Goal: Task Accomplishment & Management: Use online tool/utility

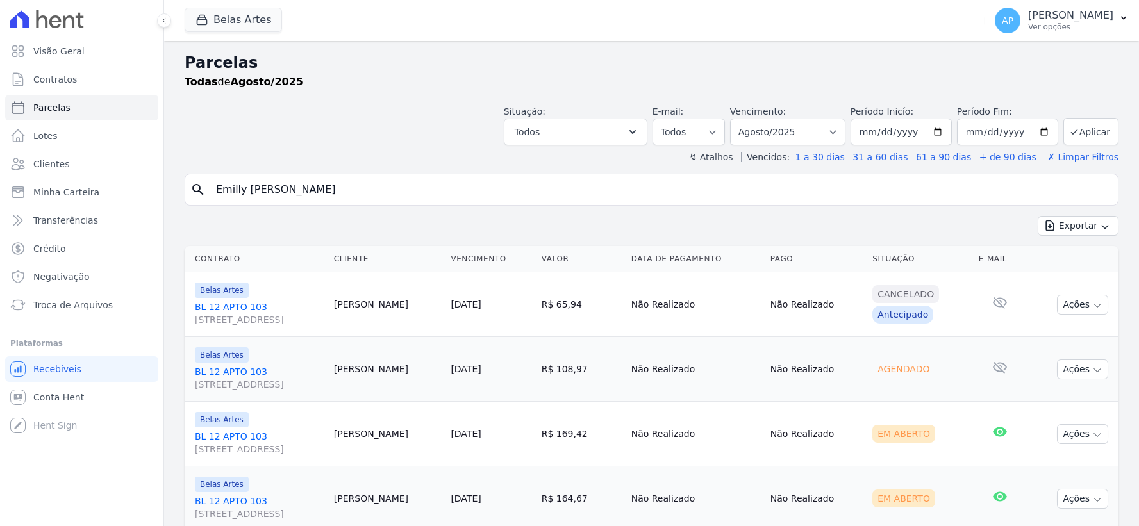
select select
click at [86, 306] on span "Troca de Arquivos" at bounding box center [73, 305] width 80 height 13
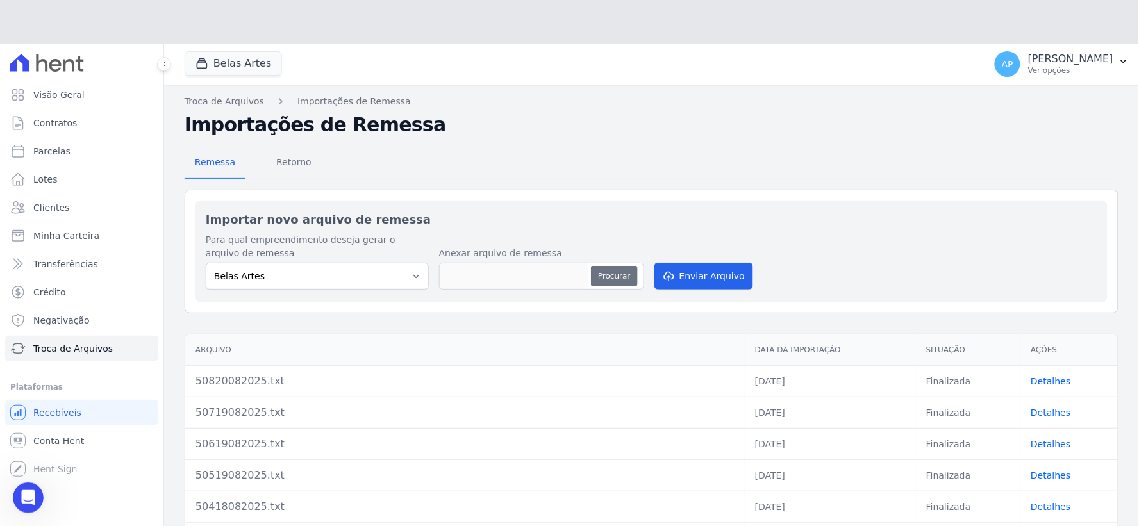
click at [594, 239] on div "Para qual empreendimento deseja gerar o arquivo de remessa Belas Artes Anexar a…" at bounding box center [652, 262] width 892 height 59
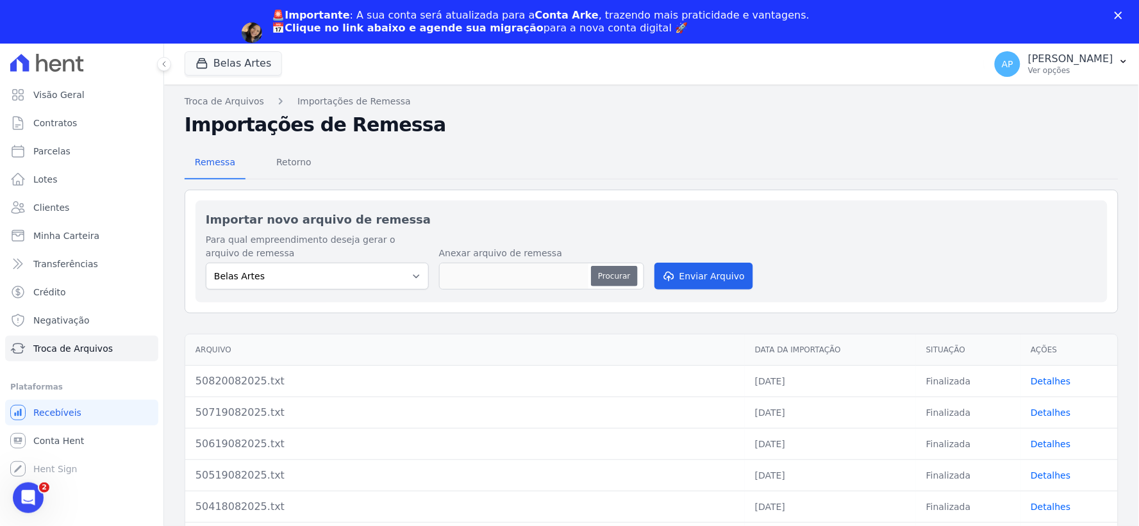
click at [601, 280] on button "Procurar" at bounding box center [614, 276] width 46 height 21
type input "50920082025.txt"
click at [686, 277] on button "Enviar Arquivo" at bounding box center [704, 276] width 99 height 27
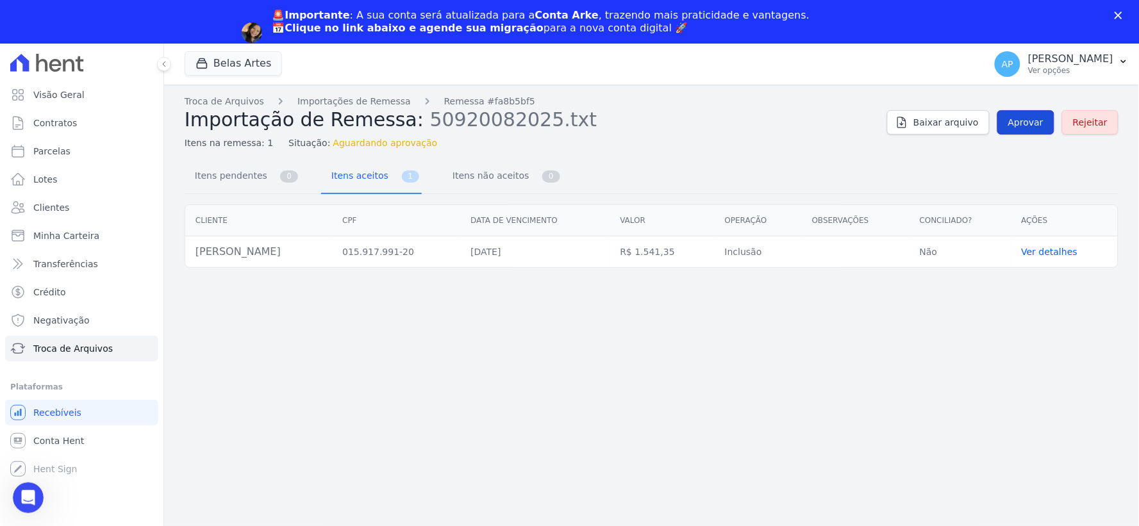
click at [1018, 122] on span "Aprovar" at bounding box center [1026, 122] width 35 height 13
click at [1015, 122] on span "Aprovar" at bounding box center [1026, 122] width 35 height 13
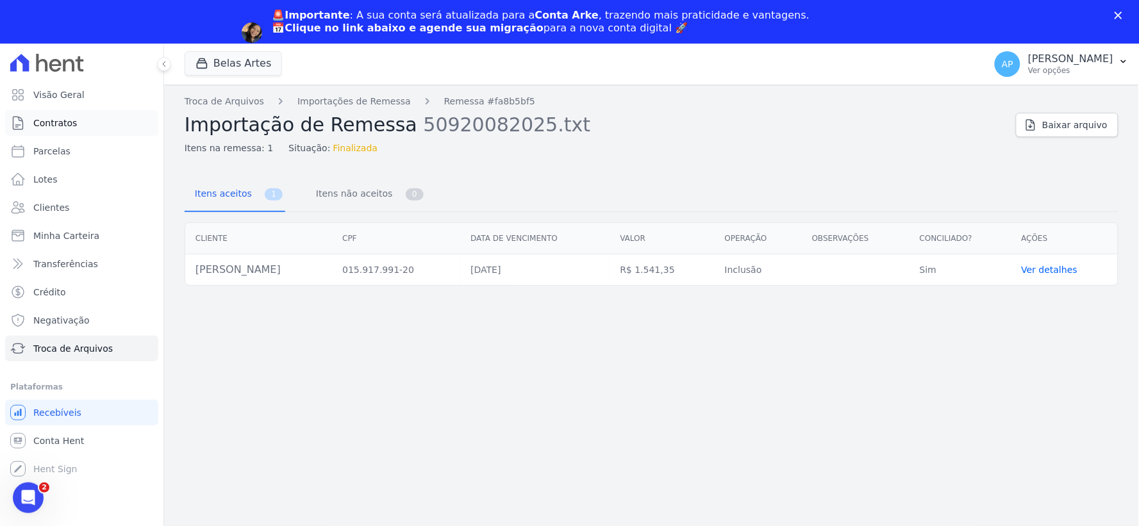
click at [61, 119] on span "Contratos" at bounding box center [55, 123] width 44 height 13
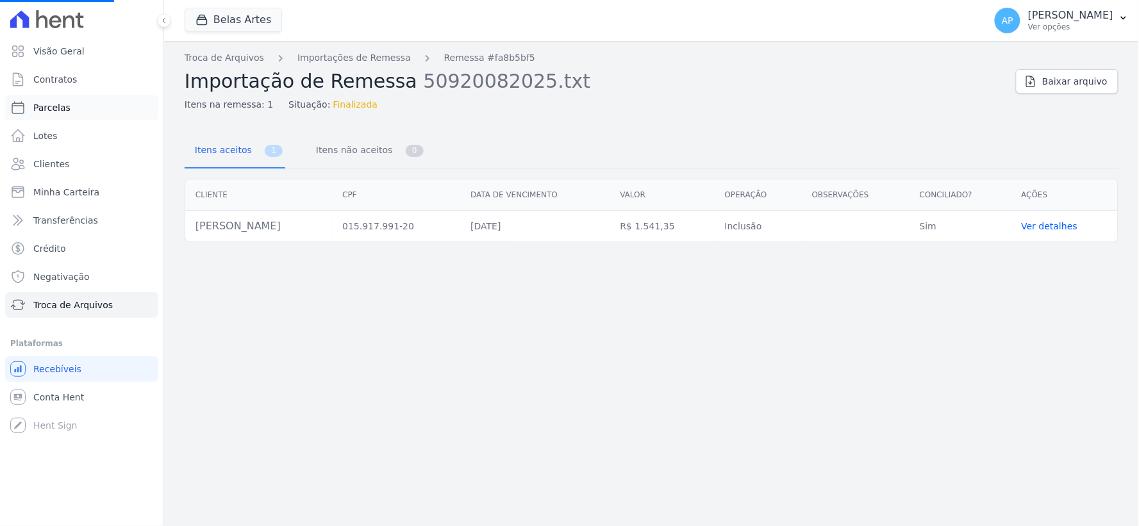
click at [53, 106] on span "Parcelas" at bounding box center [51, 107] width 37 height 13
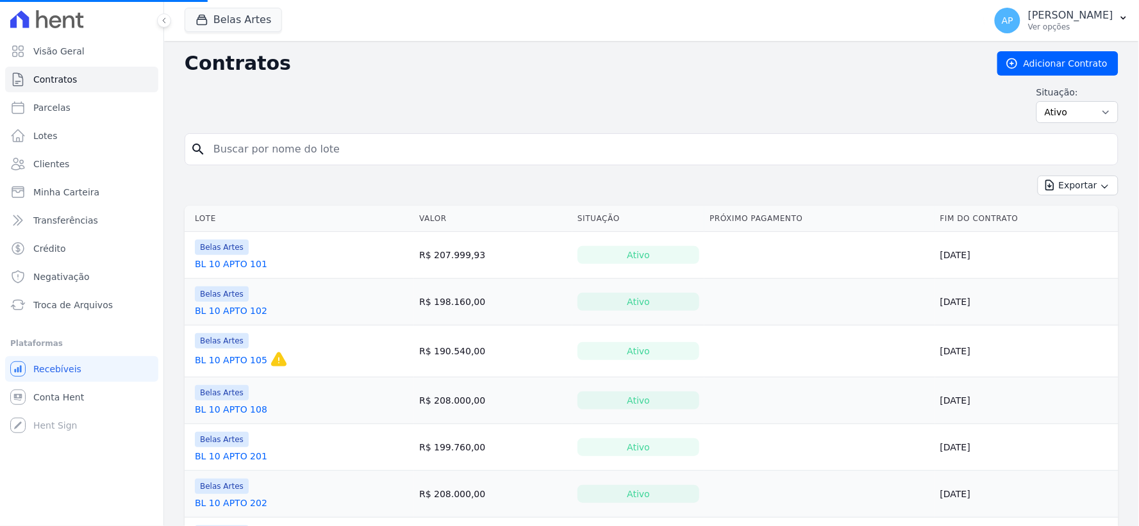
select select
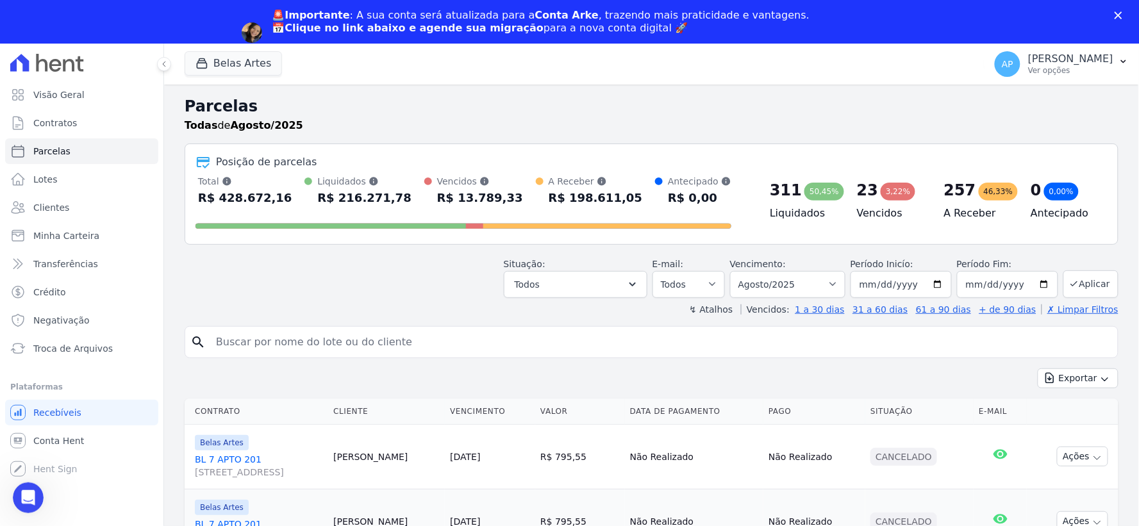
click at [254, 334] on input "search" at bounding box center [660, 343] width 905 height 26
type input "[PERSON_NAME]"
select select
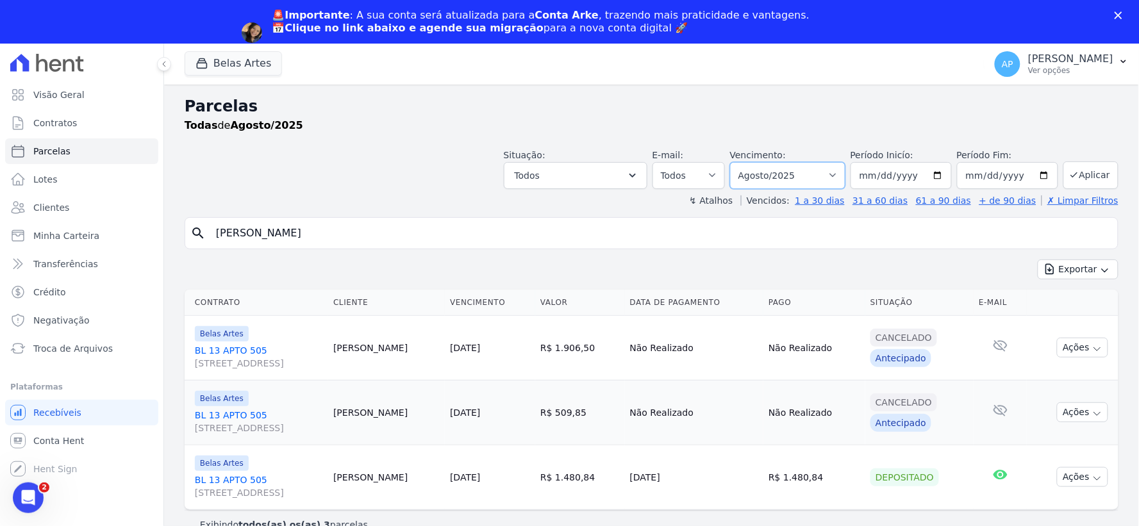
click at [829, 178] on select "[GEOGRAPHIC_DATA] por período ──────── Todos os meses Setembro/2022 Outubro/202…" at bounding box center [787, 175] width 115 height 27
select select "09/2025"
click at [749, 162] on select "[GEOGRAPHIC_DATA] por período ──────── Todos os meses Setembro/2022 Outubro/202…" at bounding box center [787, 175] width 115 height 27
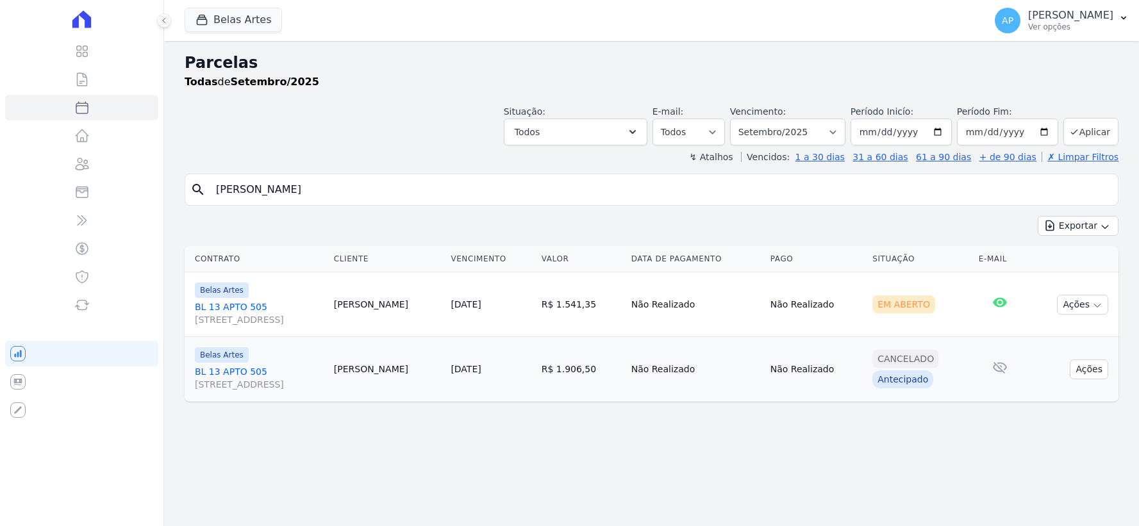
select select
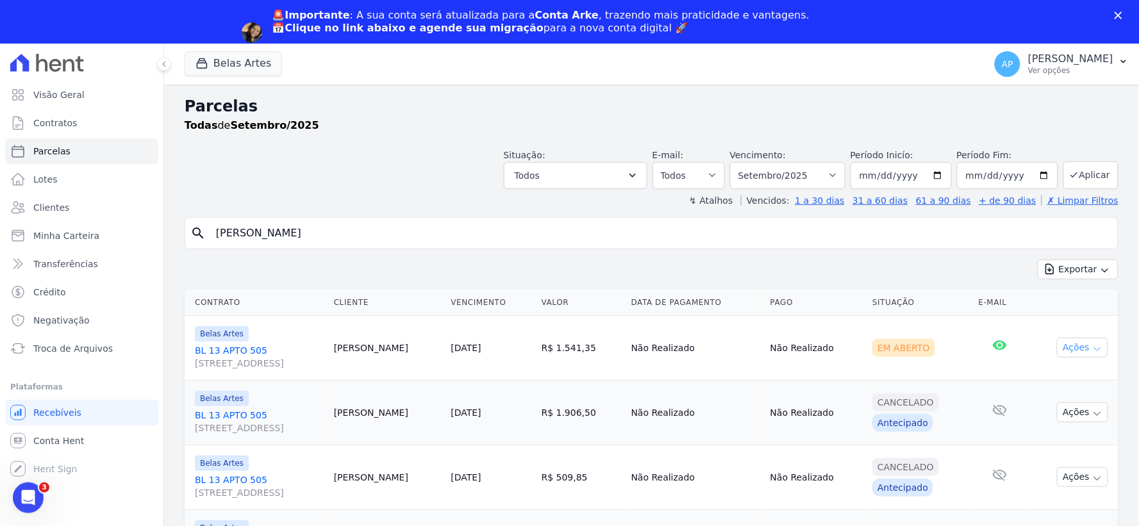
click at [1062, 346] on button "Ações" at bounding box center [1082, 348] width 51 height 20
click at [1027, 381] on link "Ver boleto" at bounding box center [1077, 377] width 123 height 24
click at [60, 355] on span "Troca de Arquivos" at bounding box center [73, 348] width 80 height 13
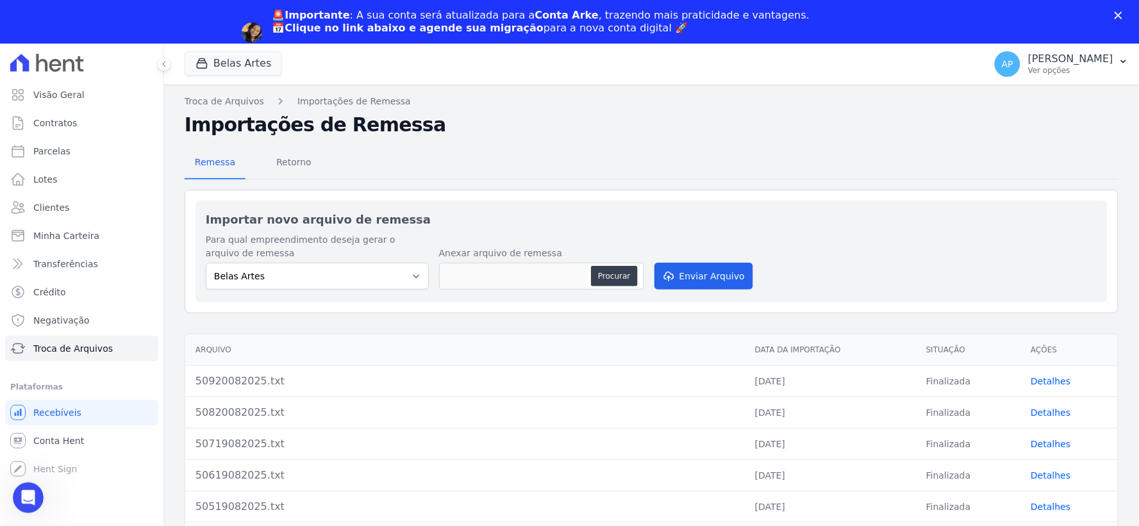
click at [609, 236] on div "Para qual empreendimento deseja gerar o arquivo de remessa Belas Artes Anexar a…" at bounding box center [652, 262] width 892 height 59
click at [596, 281] on button "Procurar" at bounding box center [614, 276] width 46 height 21
type input "51020082025.txt"
click at [706, 280] on button "Enviar Arquivo" at bounding box center [704, 276] width 99 height 27
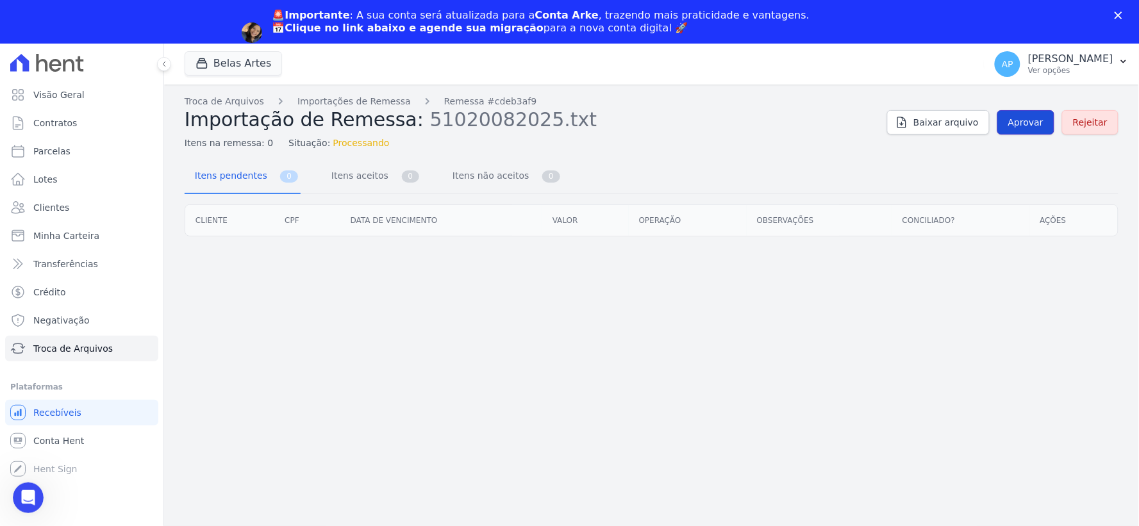
click at [1020, 128] on span "Aprovar" at bounding box center [1026, 122] width 35 height 13
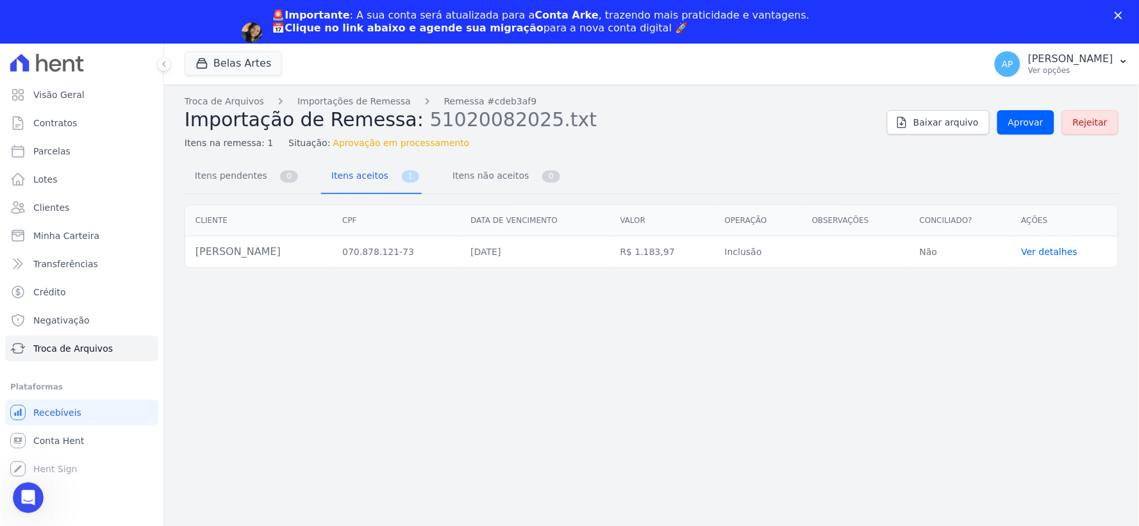
click at [1021, 86] on div "Troca de Arquivos Importações de Remessa Remessa #cdeb3af9 Importação de Remess…" at bounding box center [651, 327] width 975 height 485
click at [1024, 117] on span "Aprovar" at bounding box center [1026, 122] width 35 height 13
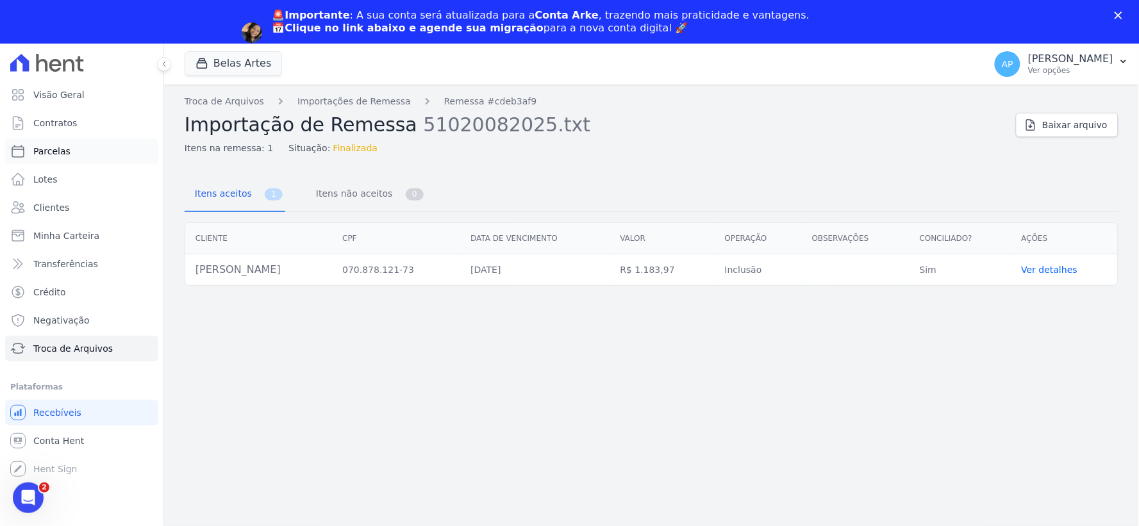
click at [63, 150] on span "Parcelas" at bounding box center [51, 151] width 37 height 13
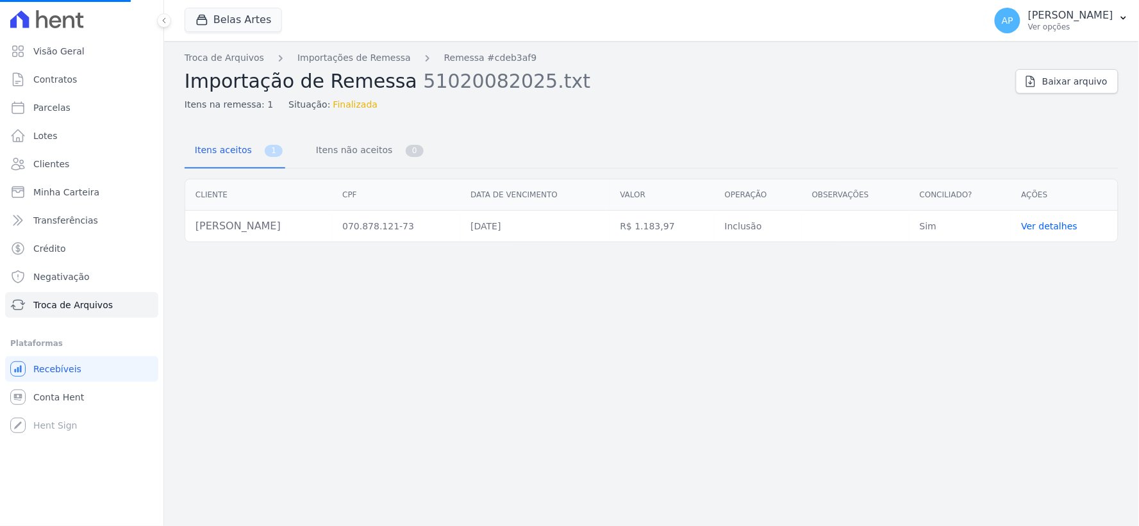
select select
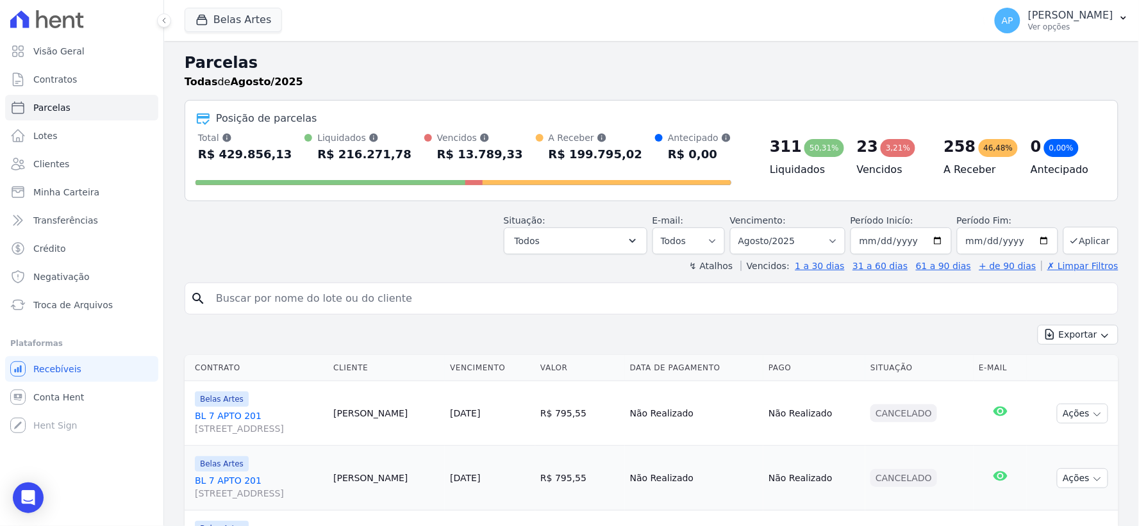
click at [319, 306] on input "search" at bounding box center [660, 299] width 905 height 26
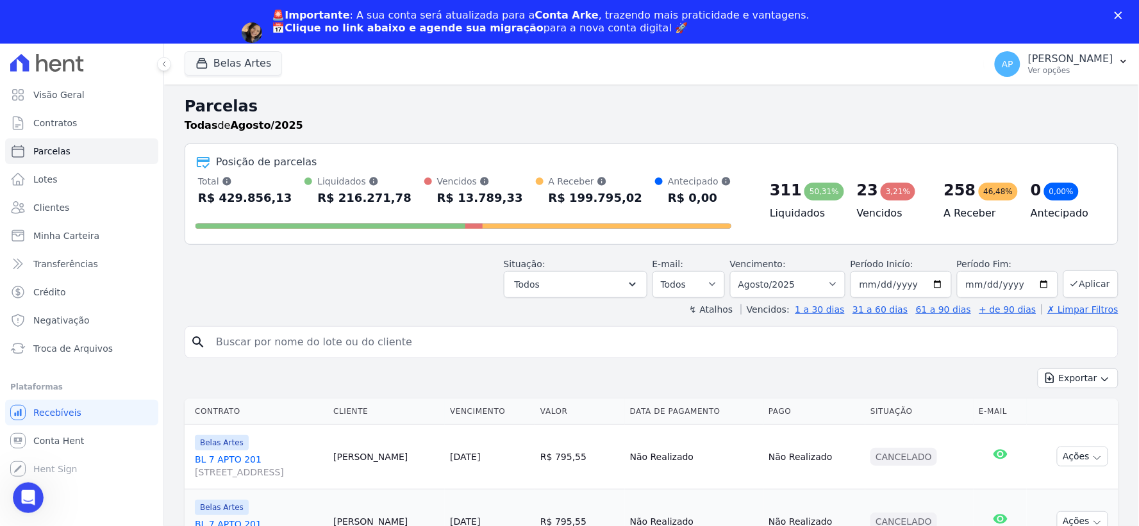
paste input "Carlos Eduardo Machado Marques"
type input "Carlos Eduardo Machado Marques"
select select
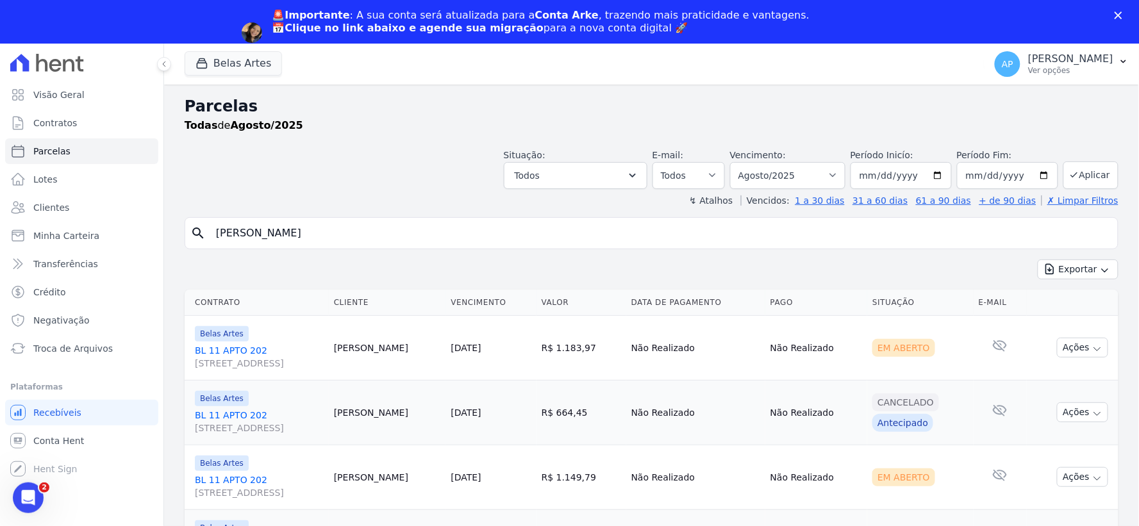
scroll to position [45, 0]
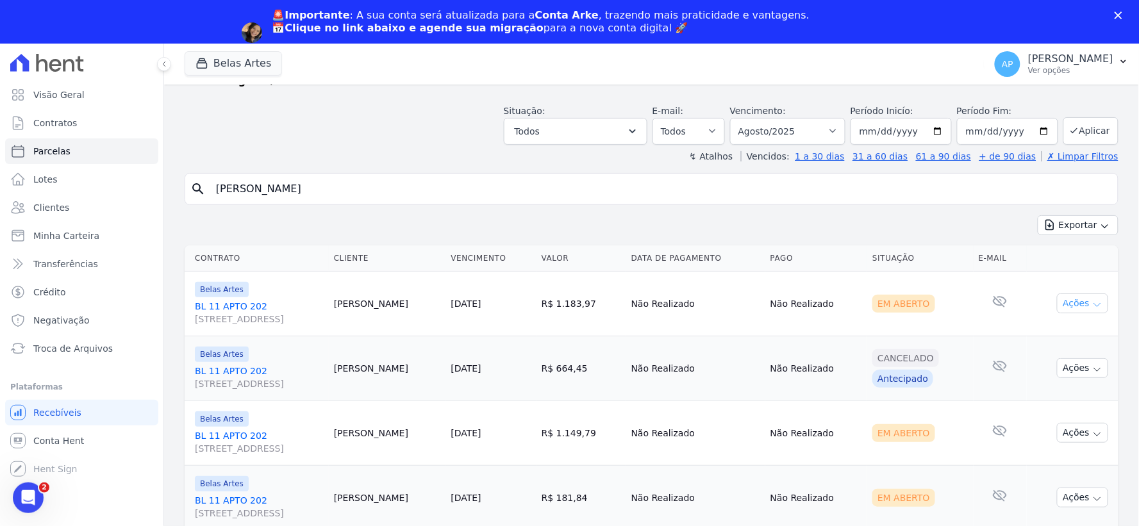
click at [1080, 308] on button "Ações" at bounding box center [1082, 304] width 51 height 20
click at [1040, 334] on link "Ver boleto" at bounding box center [1077, 333] width 123 height 24
click at [974, 452] on td "Nenhum e-mail lido" at bounding box center [1000, 433] width 53 height 65
click at [1064, 435] on button "Ações" at bounding box center [1082, 433] width 51 height 20
click at [1050, 459] on link "Ver boleto" at bounding box center [1077, 462] width 123 height 24
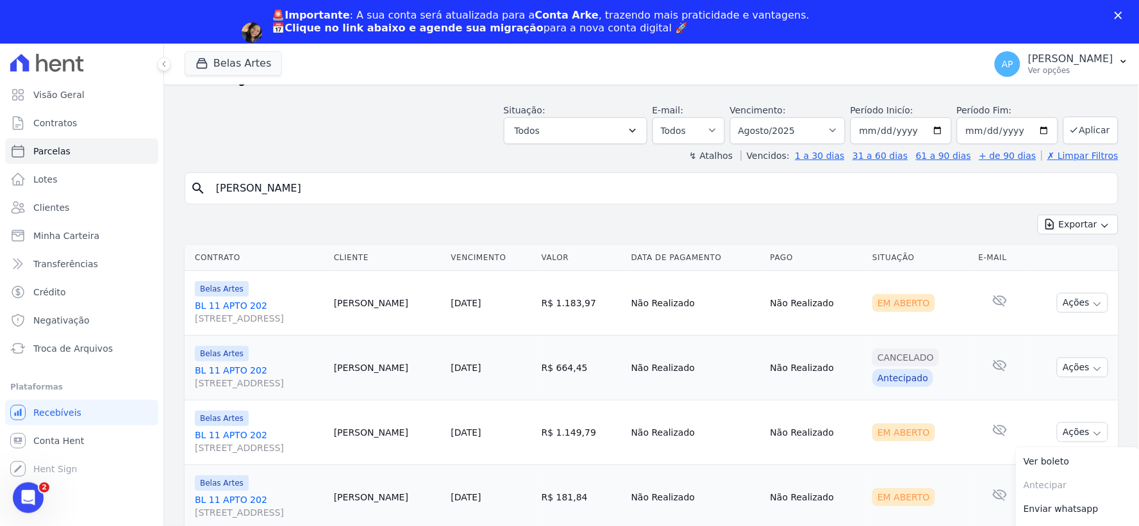
scroll to position [47, 0]
click at [1027, 423] on td "Ações Ver boleto Antecipar Antecipação não disponível Enviar whatsapp Registrar…" at bounding box center [1073, 430] width 92 height 65
click at [1068, 498] on button "Ações" at bounding box center [1082, 498] width 51 height 20
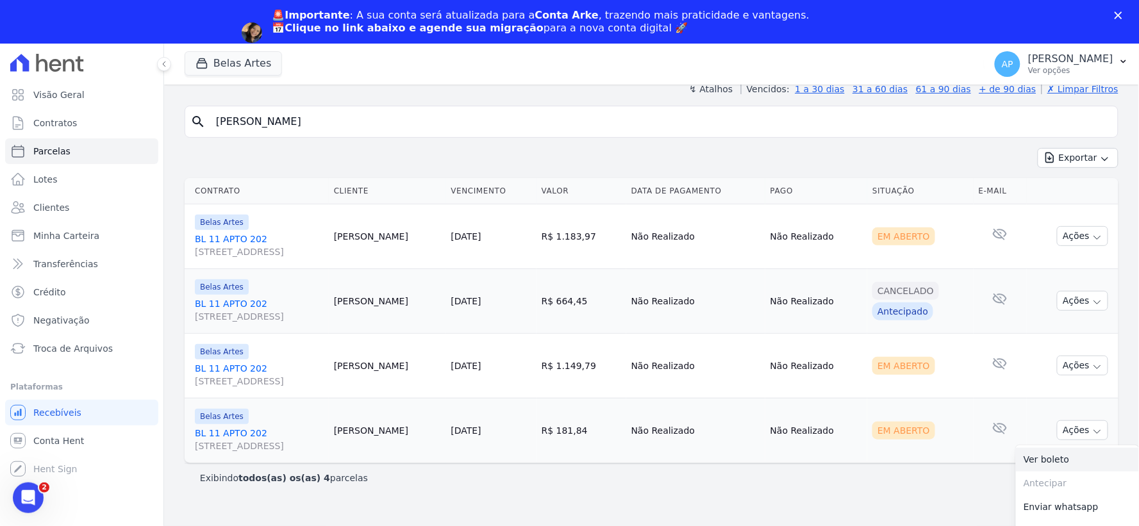
click at [1040, 457] on link "Ver boleto" at bounding box center [1077, 460] width 123 height 24
click at [56, 341] on link "Troca de Arquivos" at bounding box center [81, 349] width 153 height 26
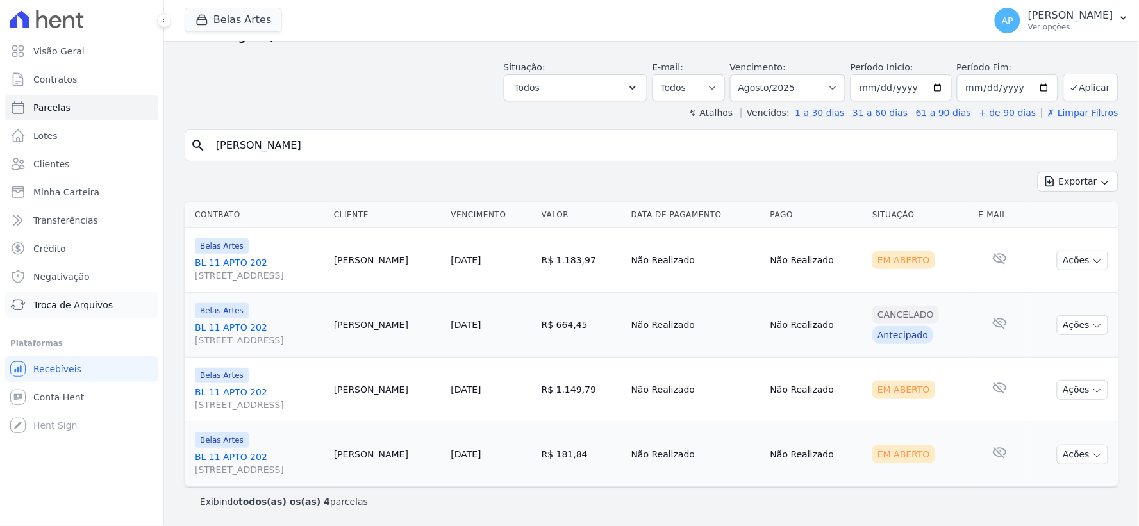
scroll to position [45, 0]
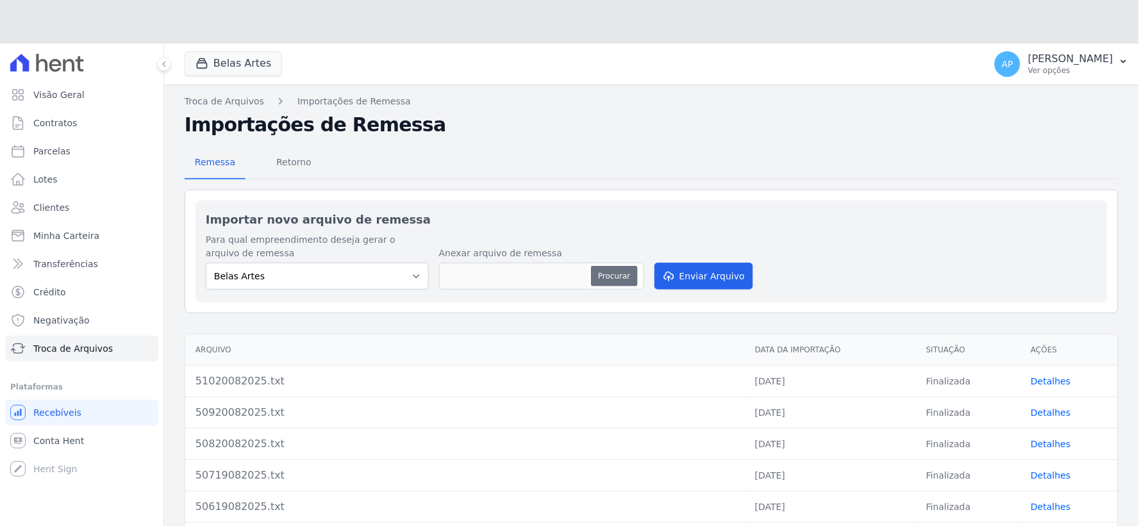
click at [625, 237] on div "Para qual empreendimento deseja gerar o arquivo de remessa Belas Artes Anexar a…" at bounding box center [652, 262] width 892 height 59
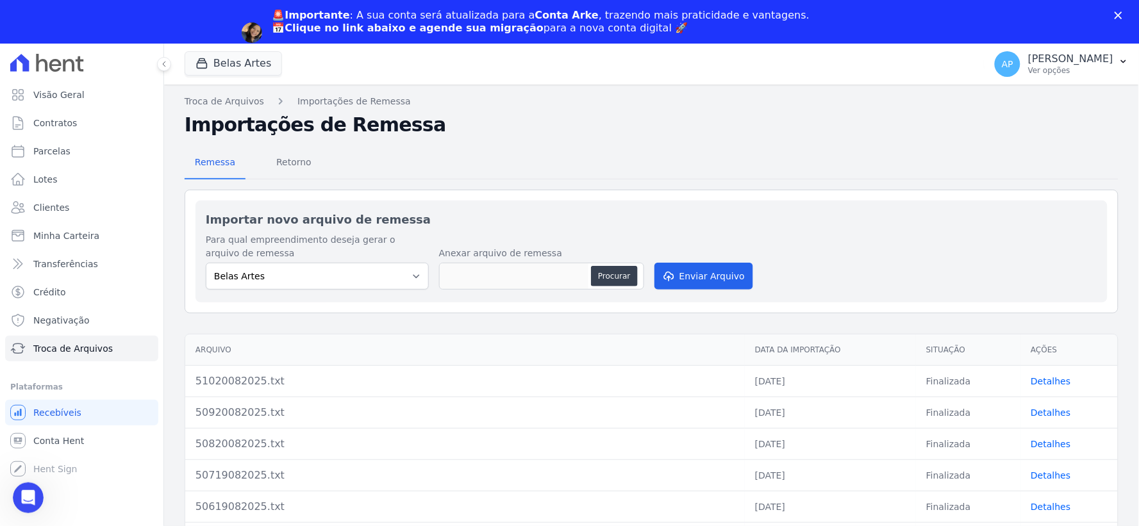
click at [610, 292] on div "Anexar arquivo de remessa Procurar" at bounding box center [541, 270] width 205 height 46
click at [608, 280] on button "Procurar" at bounding box center [614, 276] width 46 height 21
type input "51120082025.txt"
click at [696, 289] on button "Enviar Arquivo" at bounding box center [704, 276] width 99 height 27
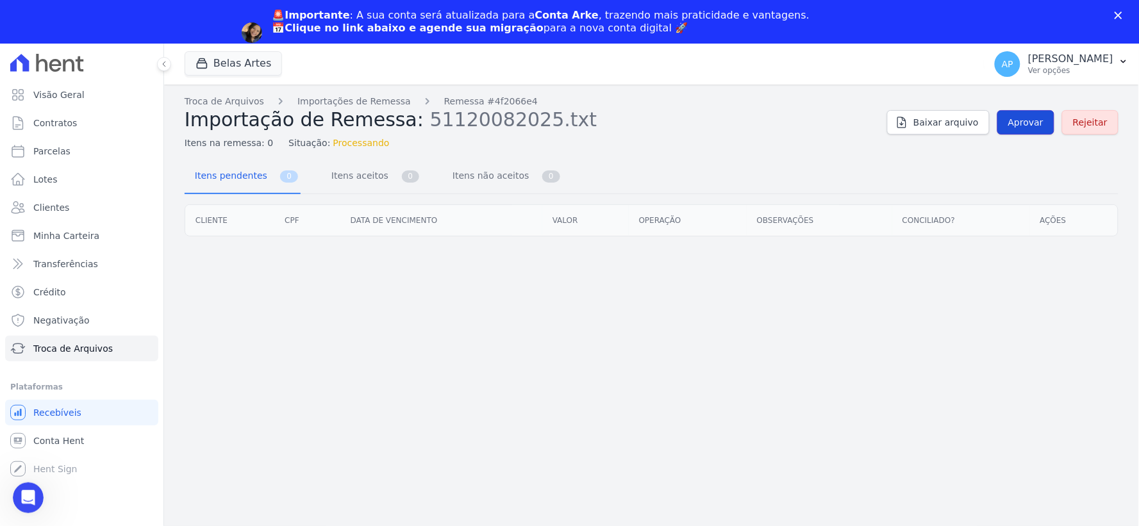
click at [1027, 124] on span "Aprovar" at bounding box center [1026, 122] width 35 height 13
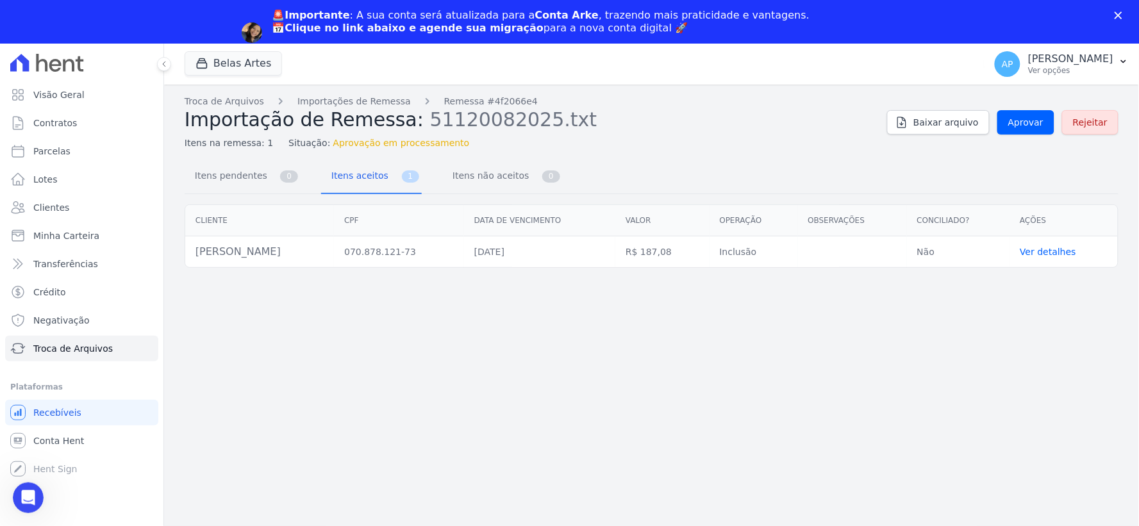
click at [1023, 90] on div "Troca de Arquivos Importações de Remessa Remessa #4f2066e4 Importação de Remess…" at bounding box center [651, 327] width 975 height 485
click at [1021, 116] on span "Aprovar" at bounding box center [1026, 122] width 35 height 13
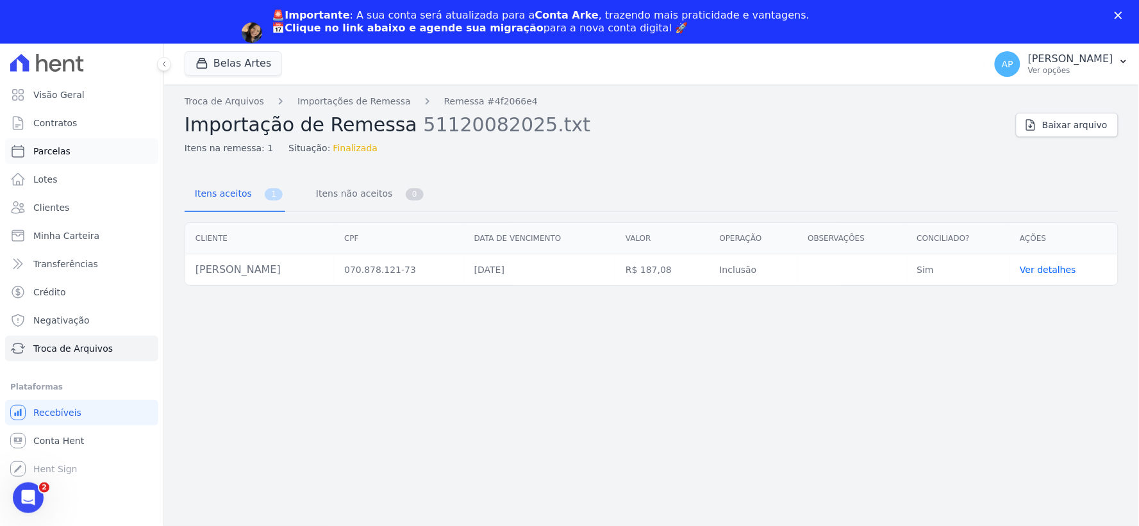
click at [67, 153] on link "Parcelas" at bounding box center [81, 152] width 153 height 26
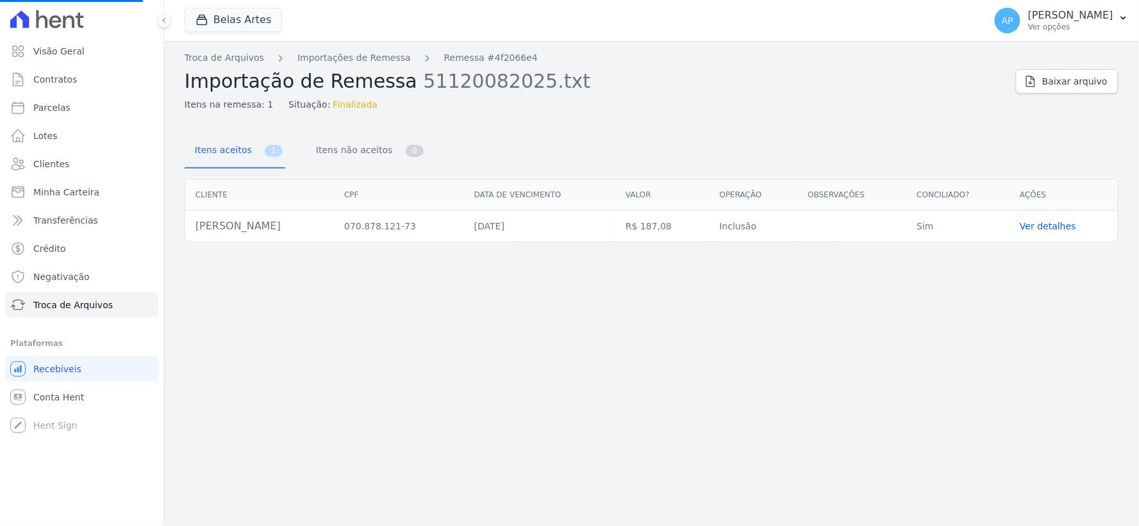
select select
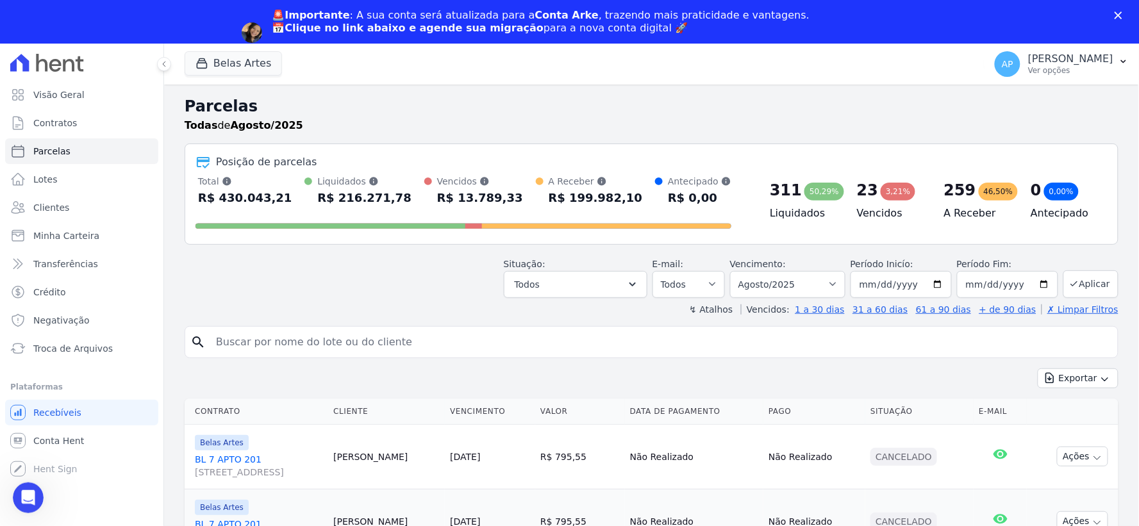
click at [333, 303] on div "↯ Atalhos Vencidos: 1 a 30 dias 31 a 60 dias 61 a 90 dias + de 90 dias ✗ Limpar…" at bounding box center [652, 309] width 934 height 13
click at [311, 342] on input "search" at bounding box center [660, 343] width 905 height 26
paste input "Carlos Eduardo Machado Marques"
type input "Carlos Eduardo Machado Marques"
select select
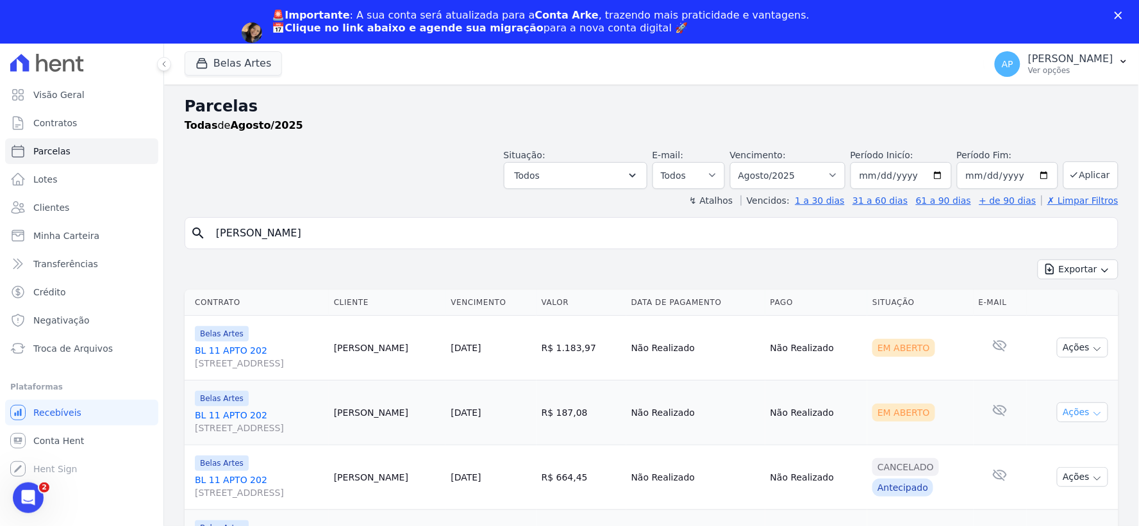
click at [1075, 417] on button "Ações" at bounding box center [1082, 413] width 51 height 20
click at [1053, 449] on link "Ver boleto" at bounding box center [1077, 442] width 123 height 24
